Goal: Find specific page/section: Find specific page/section

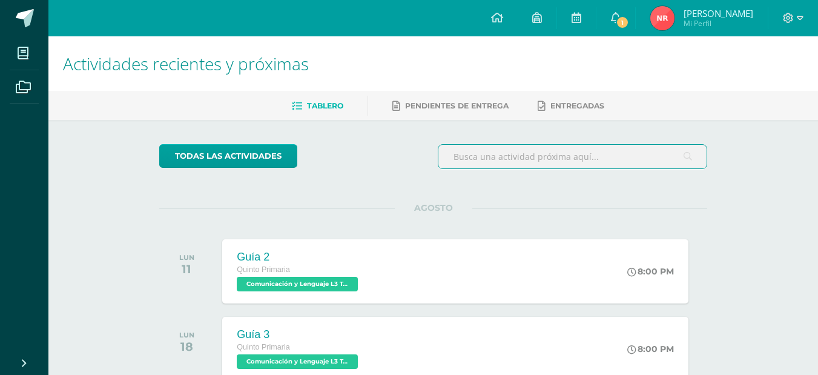
click at [534, 159] on input "text" at bounding box center [572, 157] width 268 height 24
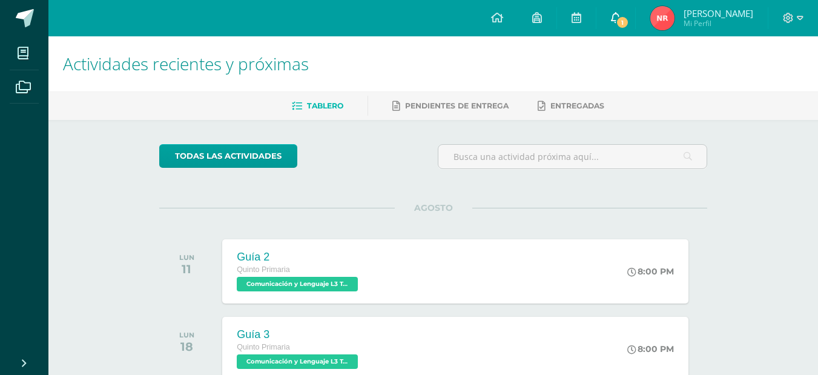
click at [620, 16] on icon at bounding box center [616, 17] width 10 height 11
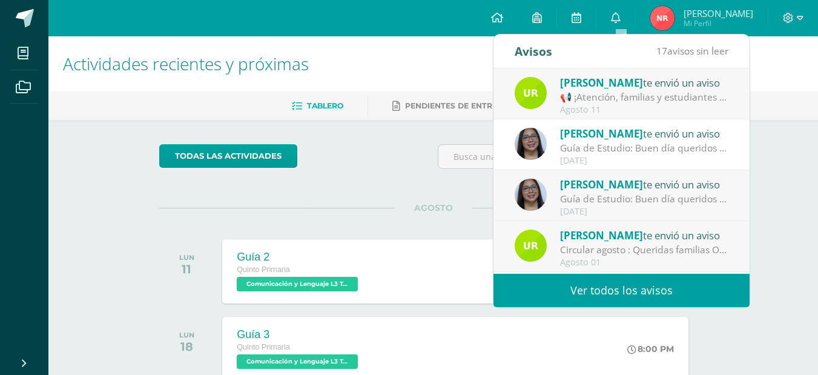
click at [631, 103] on div "📢 ¡Atención, familias y estudiantes COS! 🎉💛❤️: ¡[DATE] es un día especial! 🌟 Te…" at bounding box center [644, 97] width 168 height 14
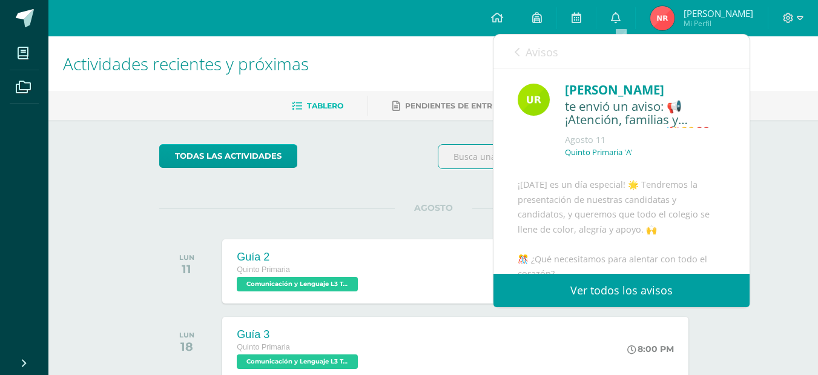
click at [467, 163] on input "text" at bounding box center [572, 157] width 268 height 24
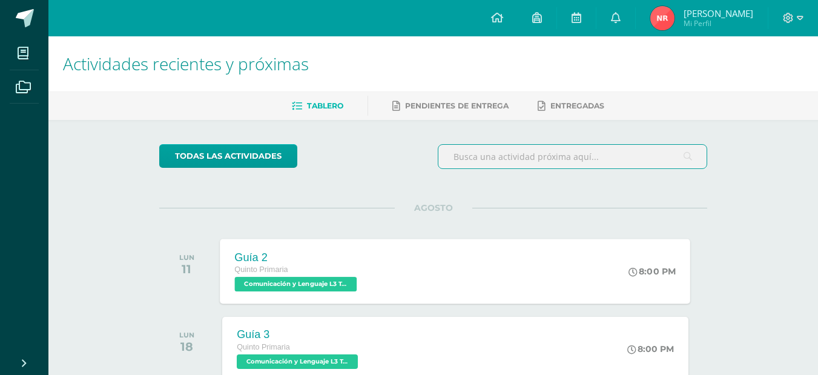
click at [323, 286] on span "Comunicación y Lenguaje L3 Terce Idioma 'A'" at bounding box center [296, 284] width 122 height 15
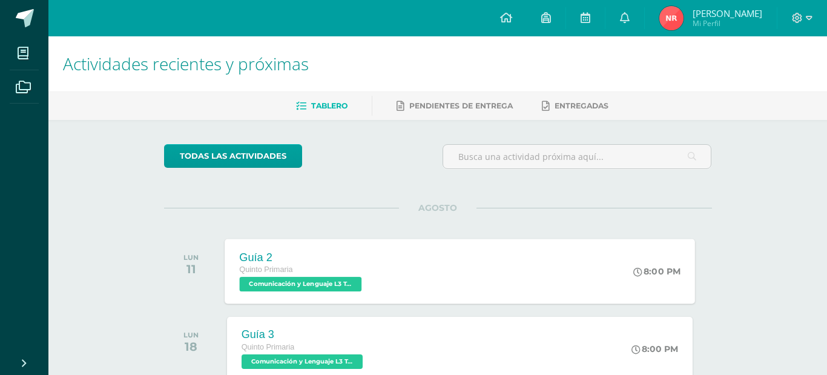
click at [323, 286] on div "Guía 2 Comunicación y Lenguaje L3 Terce Idioma Cargando contenido Loading..." at bounding box center [413, 187] width 827 height 375
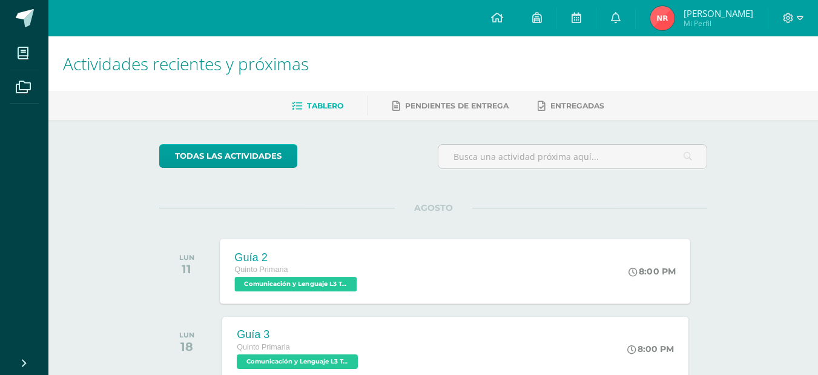
click at [318, 285] on span "Comunicación y Lenguaje L3 Terce Idioma 'A'" at bounding box center [296, 284] width 122 height 15
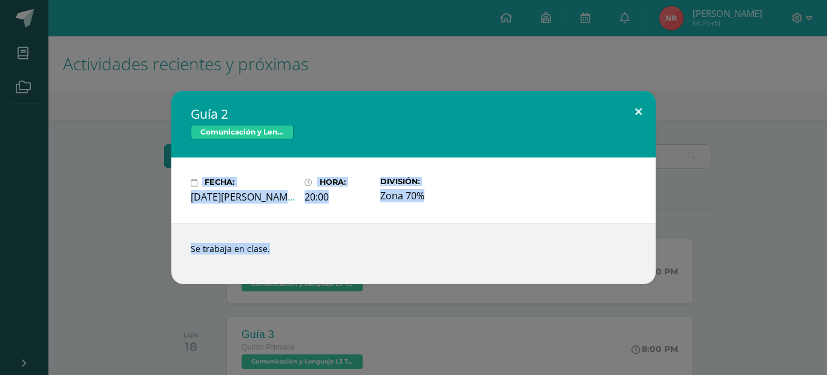
click at [640, 114] on button at bounding box center [638, 111] width 35 height 41
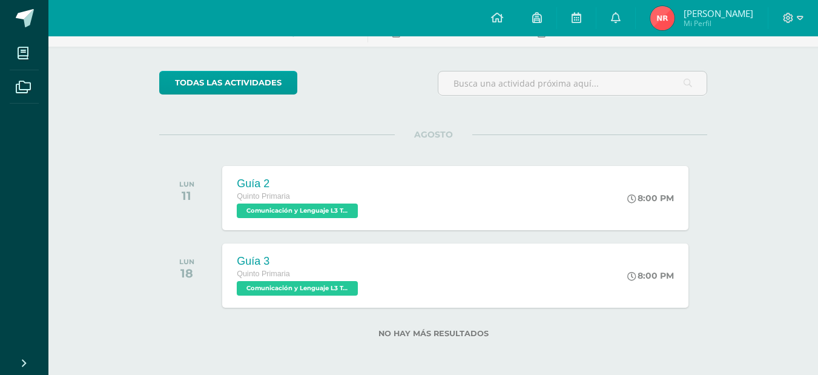
scroll to position [75, 0]
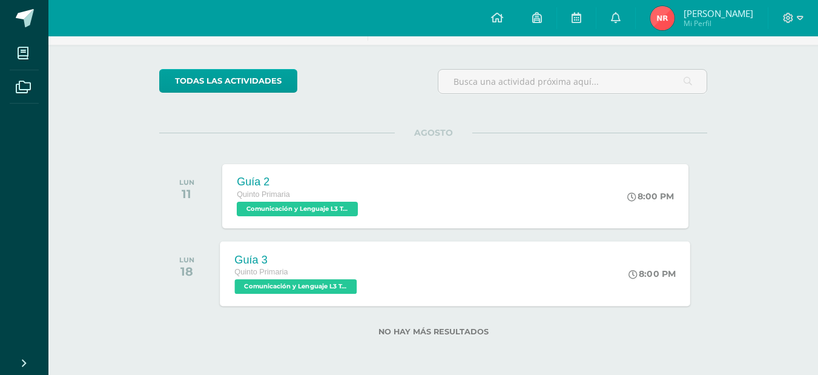
click at [275, 283] on span "Comunicación y Lenguaje L3 Terce Idioma 'A'" at bounding box center [296, 286] width 122 height 15
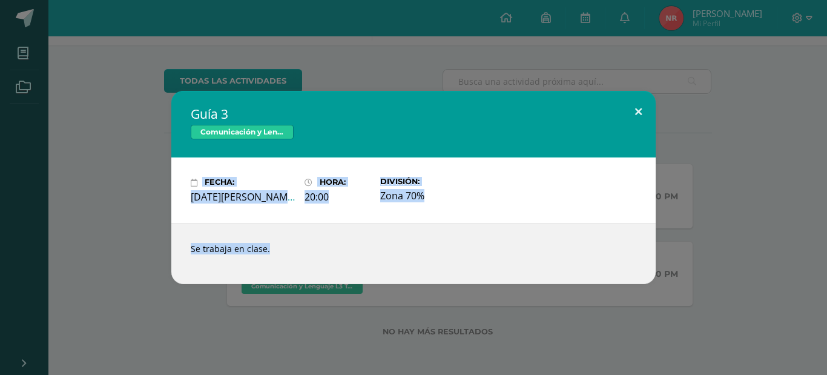
click at [639, 114] on button at bounding box center [638, 111] width 35 height 41
